Goal: Communication & Community: Ask a question

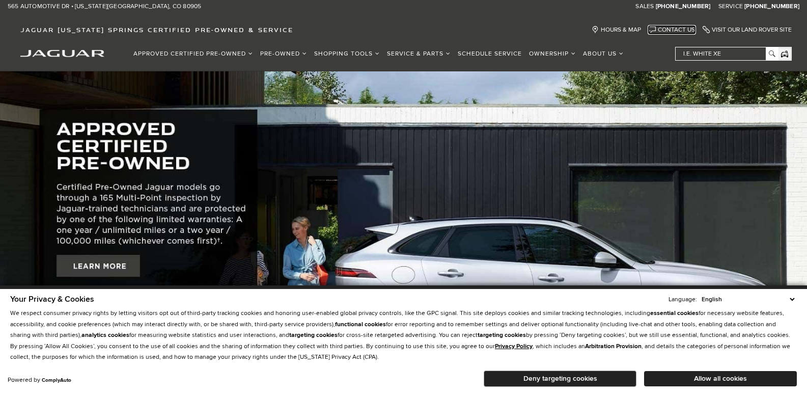
click at [649, 26] on link "Contact Us" at bounding box center [672, 30] width 46 height 8
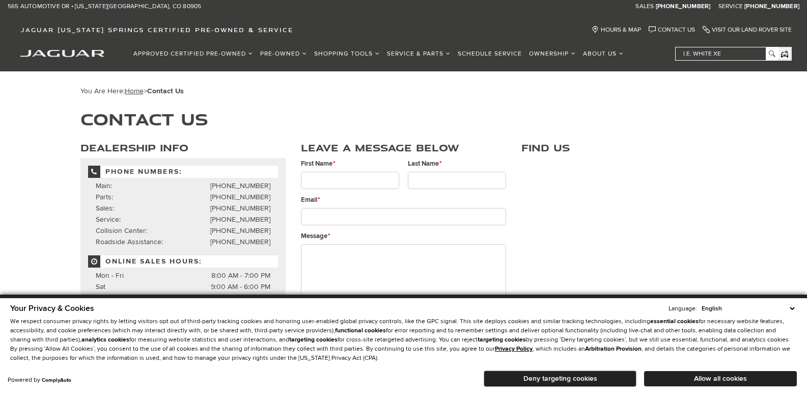
click at [394, 190] on div at bounding box center [350, 183] width 99 height 22
click at [403, 158] on ul "First Name * Last Name * Email * Message * Referral ID Your Phone This field is…" at bounding box center [403, 158] width 205 height 0
type input "Mitch"
type input "Walton"
type input "mitch@the303company.com"
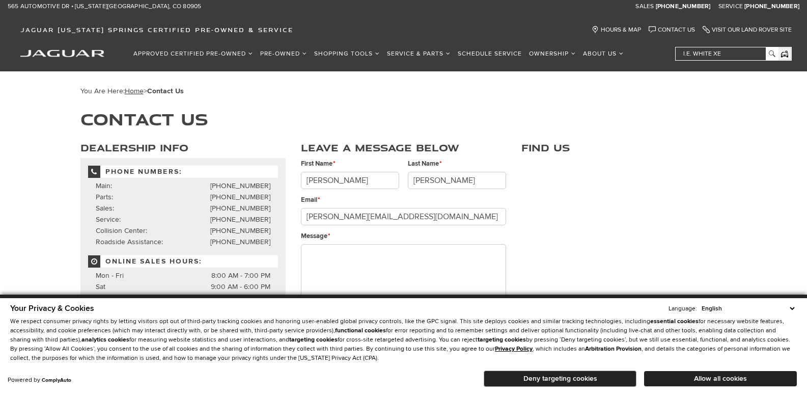
click at [377, 248] on textarea "Message *" at bounding box center [403, 274] width 205 height 61
paste textarea "As a local company, 303 Companies has been serving since [DATE], offering a com…"
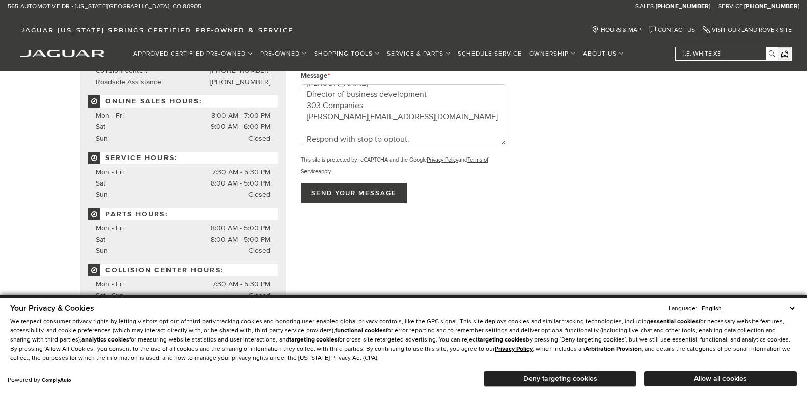
scroll to position [170, 0]
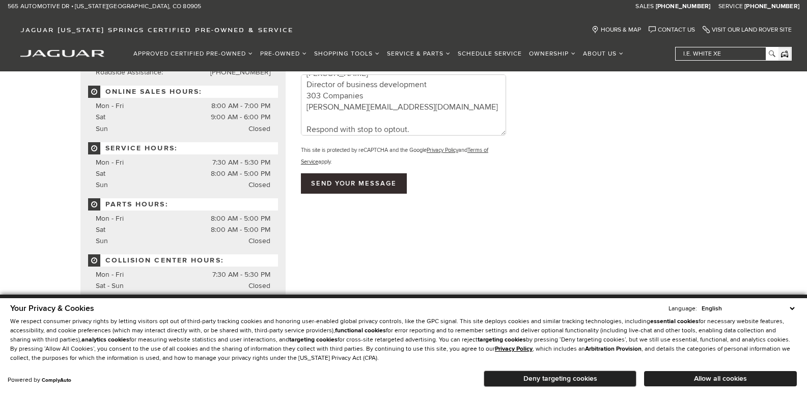
type textarea "As a local company, 303 Companies has been serving since [DATE], offering a com…"
click at [387, 186] on input "Send your message" at bounding box center [354, 183] width 106 height 20
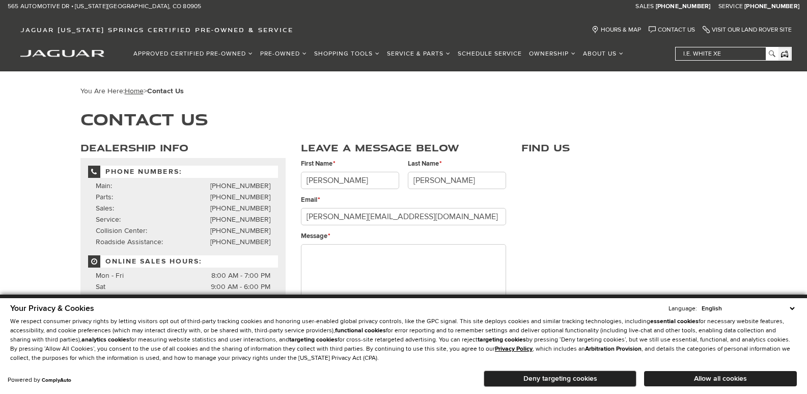
click at [353, 246] on textarea "Message *" at bounding box center [403, 274] width 205 height 61
drag, startPoint x: 0, startPoint y: 0, endPoint x: 381, endPoint y: 254, distance: 458.1
click at [356, 249] on textarea "Message *" at bounding box center [403, 274] width 205 height 61
paste textarea "As a local company, 303 Companies has been serving since 2009, offering a compr…"
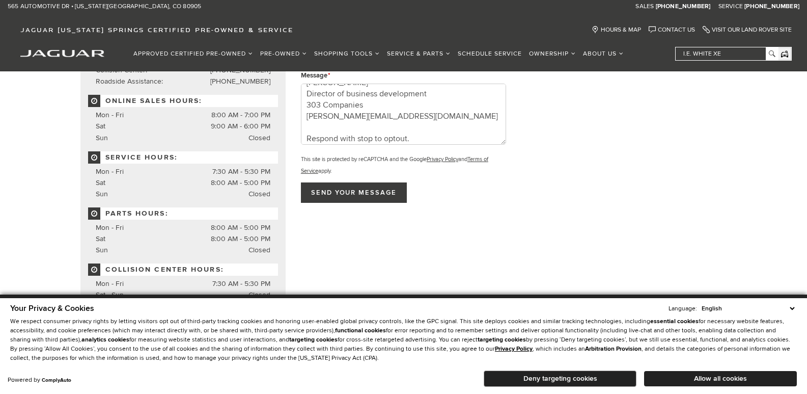
scroll to position [170, 0]
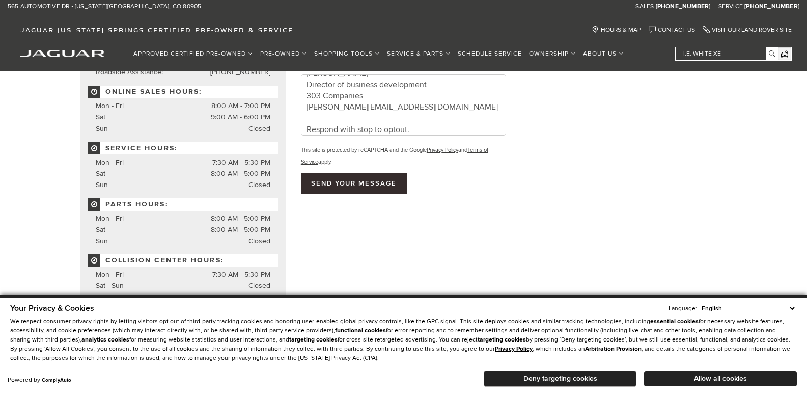
type textarea "As a local company, 303 Companies has been serving since 2009, offering a compr…"
click at [374, 188] on input "Send your message" at bounding box center [354, 183] width 106 height 20
